Goal: Transaction & Acquisition: Subscribe to service/newsletter

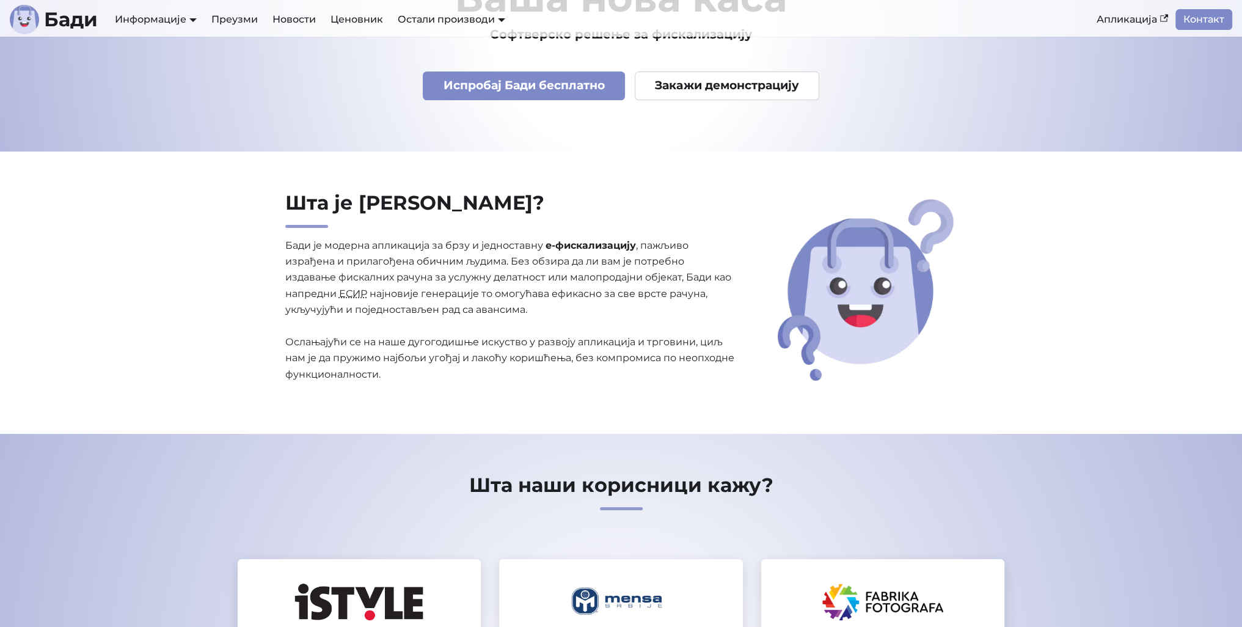
scroll to position [122, 0]
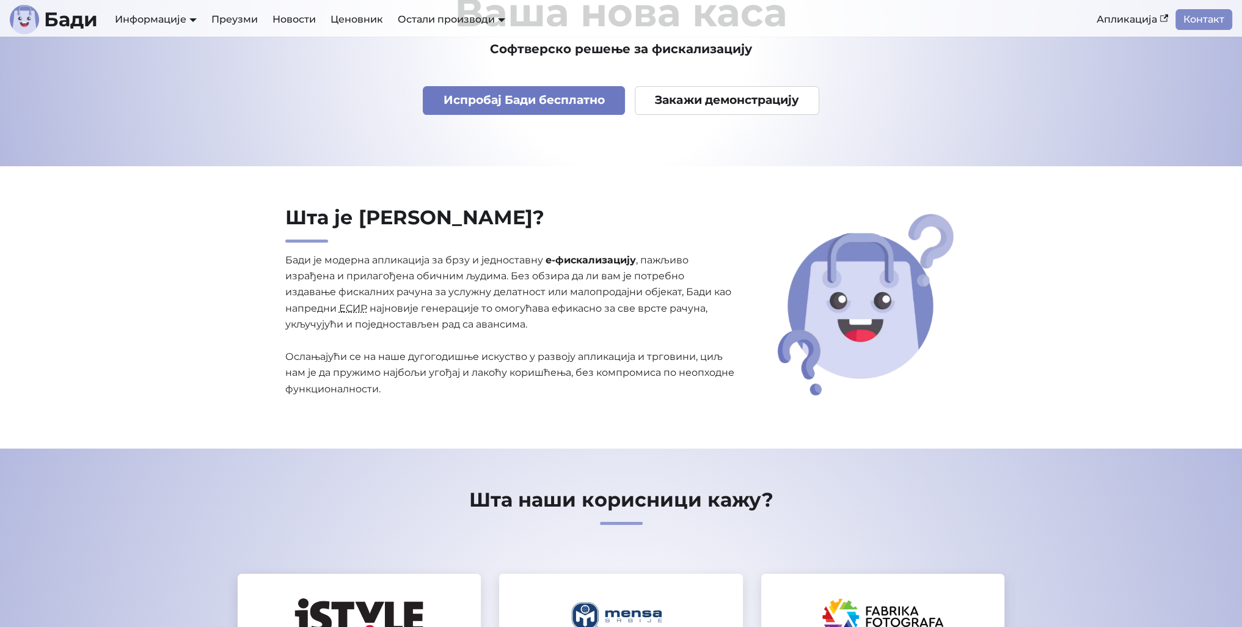
click at [501, 95] on link "Испробај Бади бесплатно" at bounding box center [524, 100] width 202 height 29
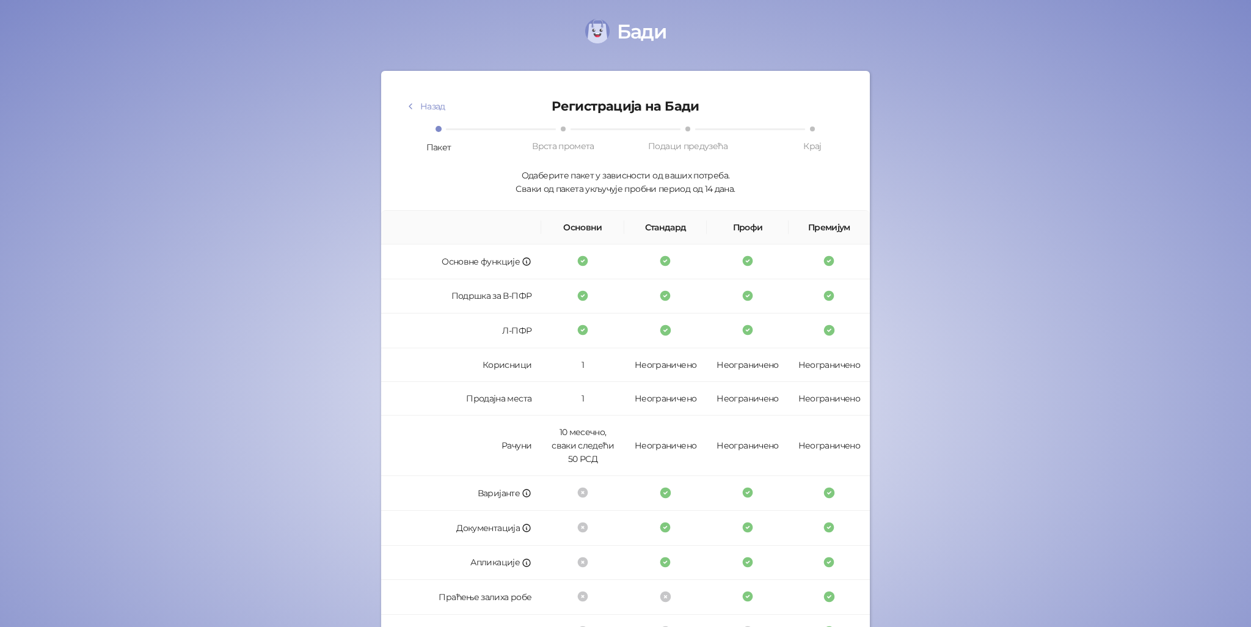
scroll to position [168, 0]
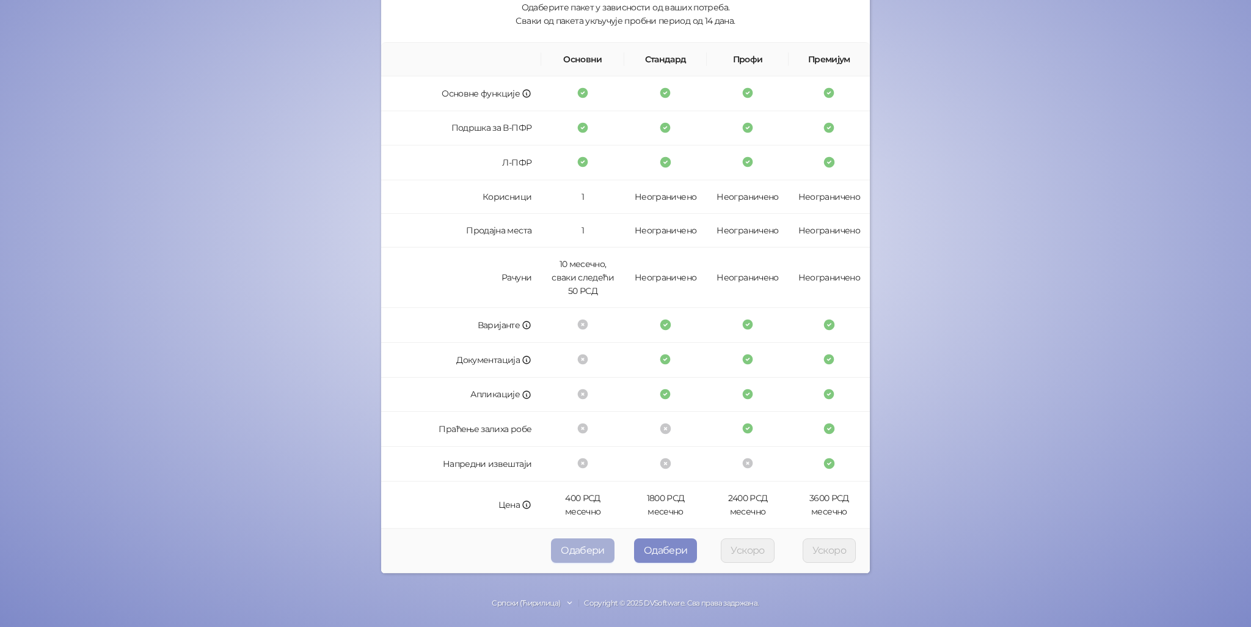
click at [570, 551] on button "Одабери" at bounding box center [583, 550] width 64 height 24
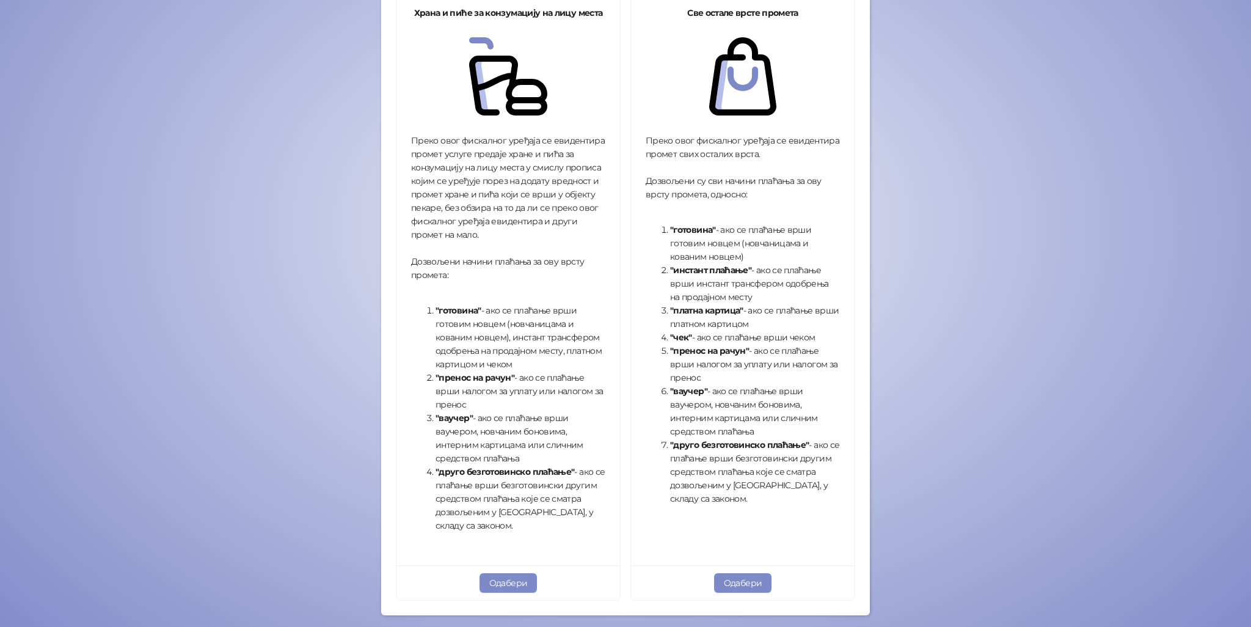
scroll to position [261, 0]
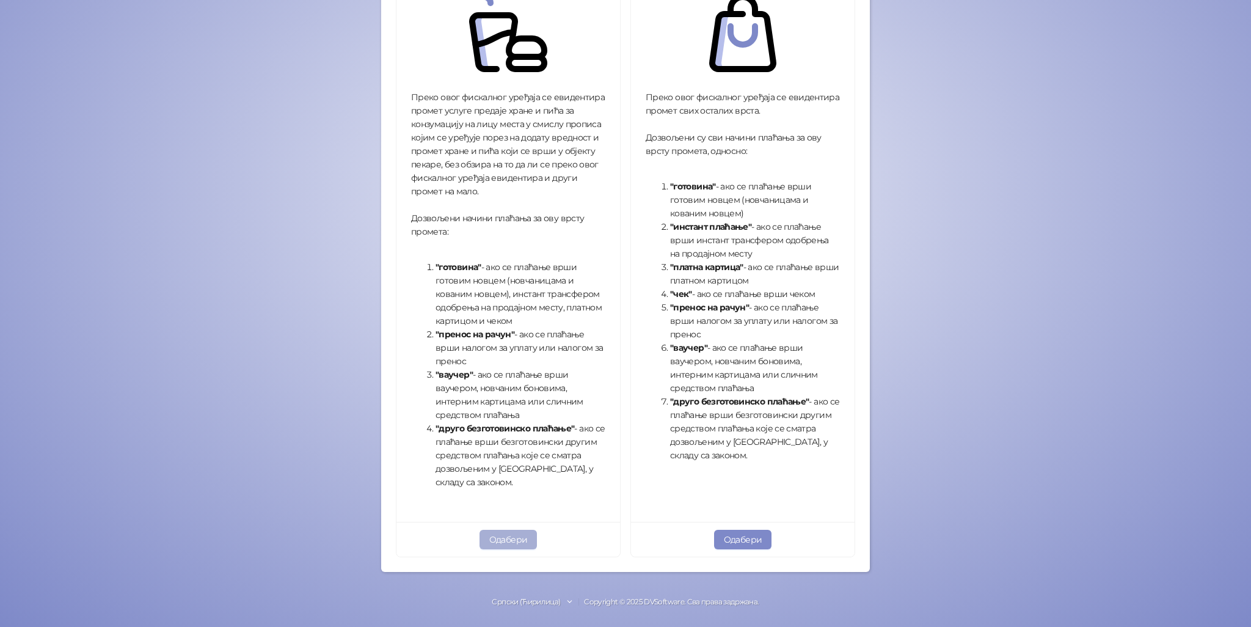
click at [481, 548] on button "Одабери" at bounding box center [509, 540] width 58 height 20
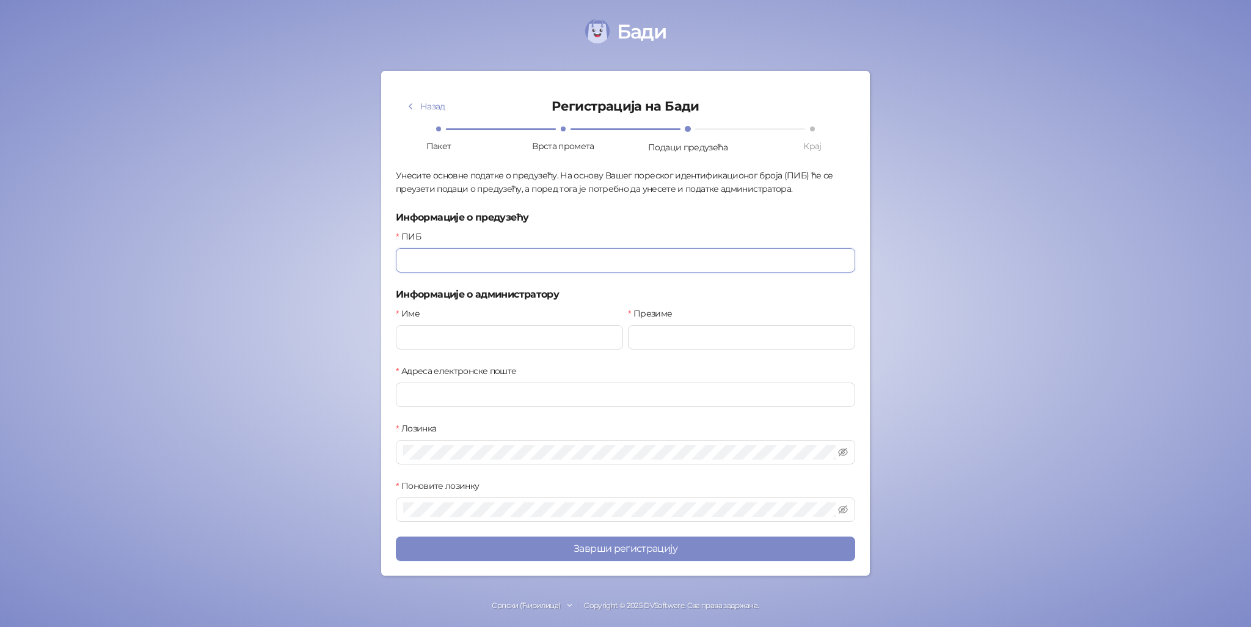
click at [584, 265] on input "ПИБ" at bounding box center [626, 260] width 460 height 24
